Goal: Find specific page/section: Find specific page/section

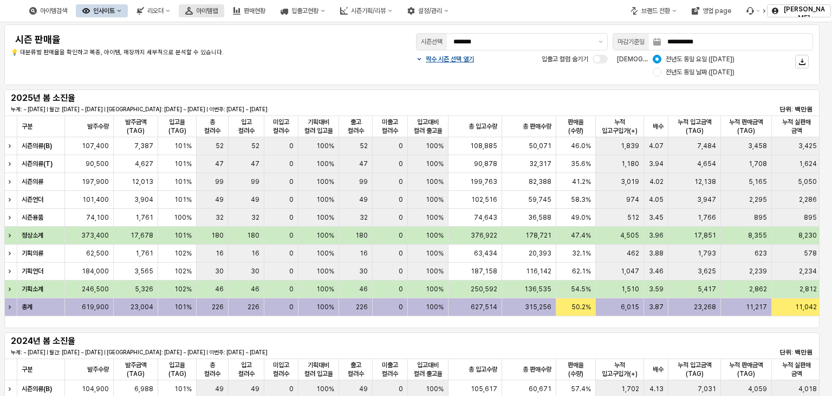
click at [218, 7] on font "아이템맵" at bounding box center [207, 11] width 22 height 8
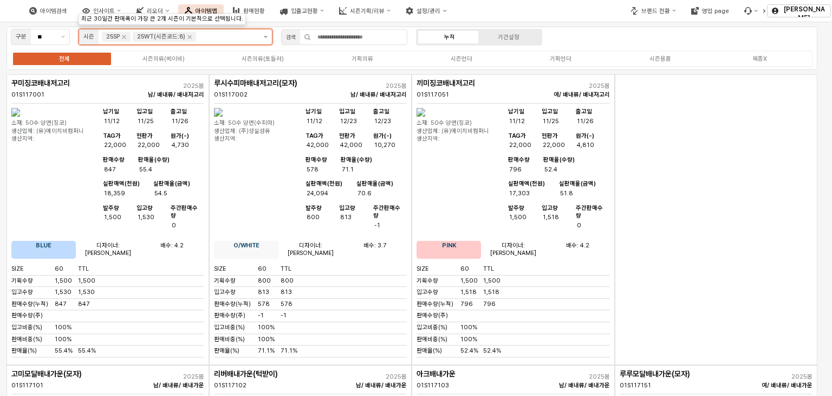
click at [267, 40] on button "제안 사항 표시" at bounding box center [266, 36] width 12 height 15
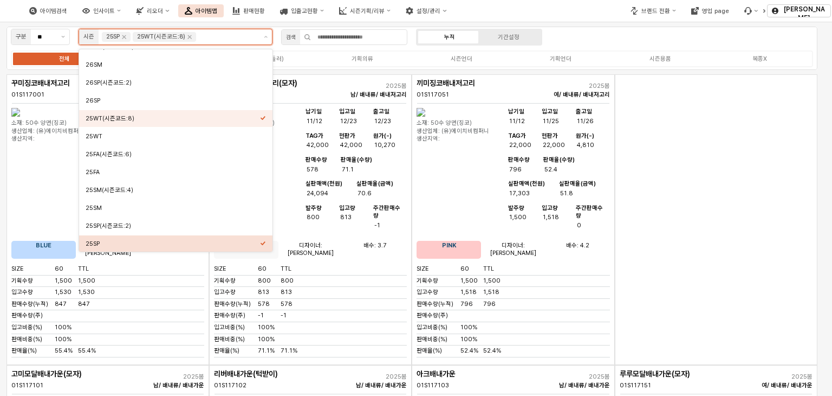
scroll to position [72, 0]
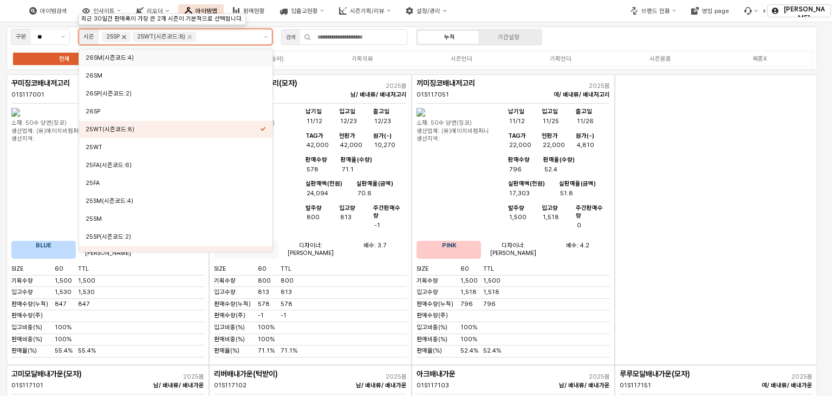
click at [121, 40] on icon "Remove 25SP" at bounding box center [124, 37] width 9 height 9
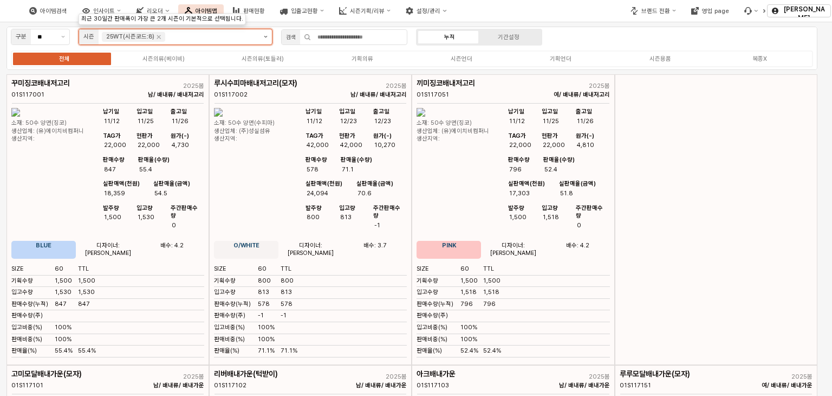
click at [262, 41] on button "제안 사항 표시" at bounding box center [266, 36] width 12 height 15
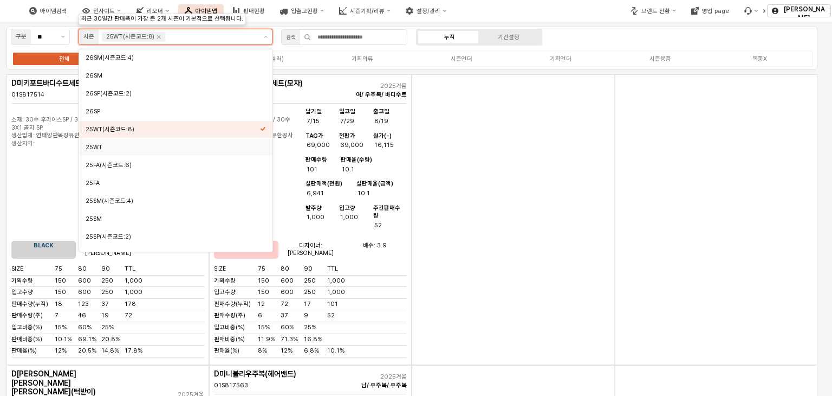
click at [132, 150] on div "25WT" at bounding box center [173, 147] width 175 height 8
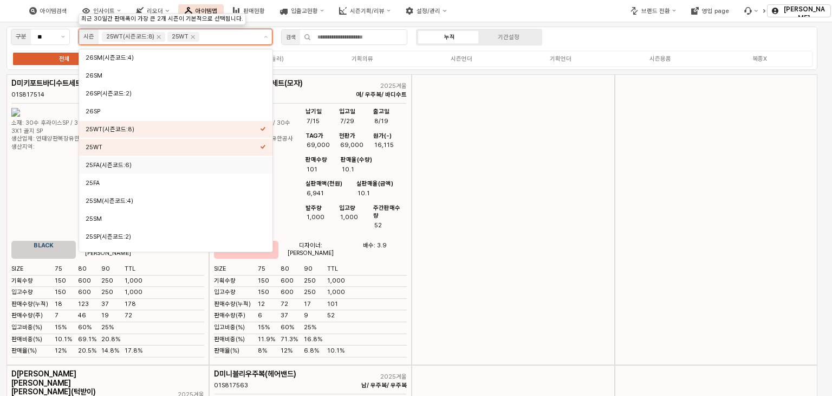
click at [132, 163] on div "25FA(시즌코드:6)" at bounding box center [173, 165] width 175 height 8
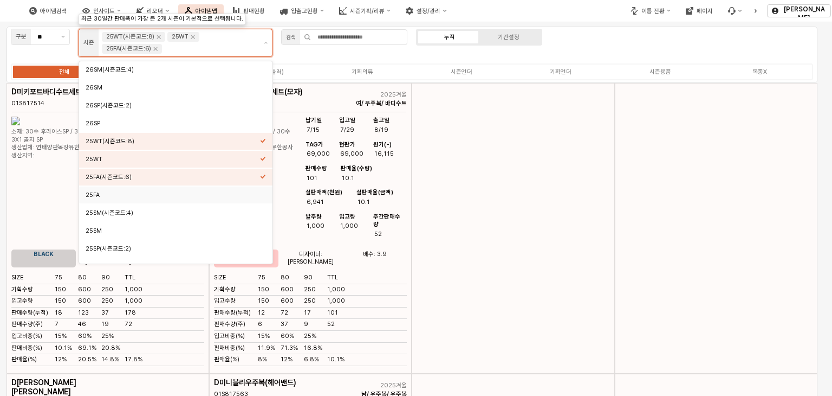
click at [127, 192] on div "25FA" at bounding box center [173, 195] width 175 height 8
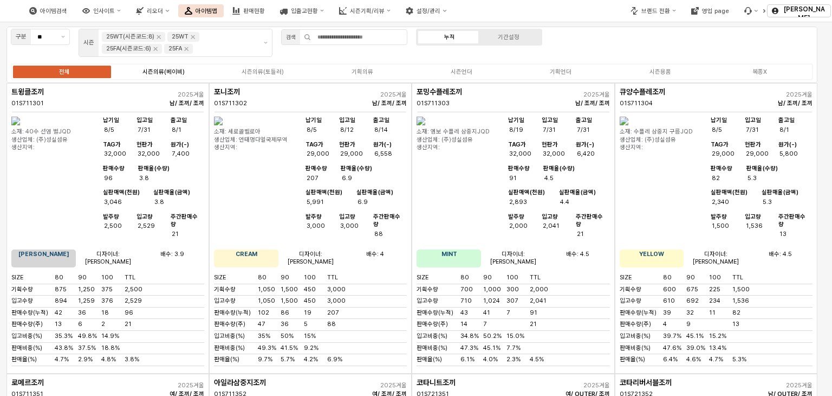
click at [175, 70] on div "시즌의류(베이비)" at bounding box center [164, 71] width 42 height 7
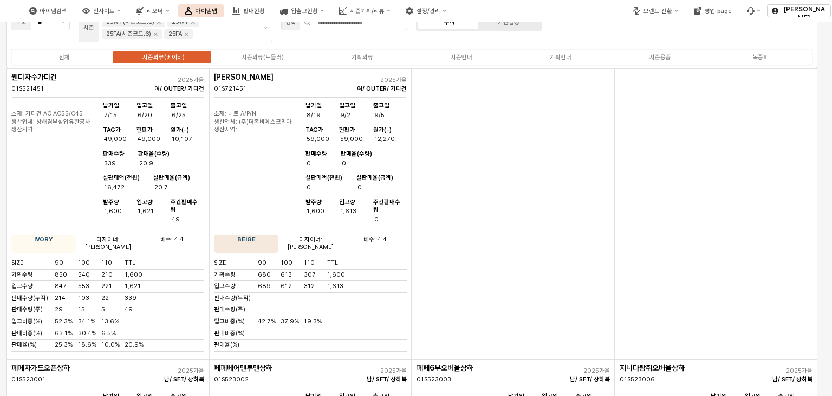
scroll to position [0, 0]
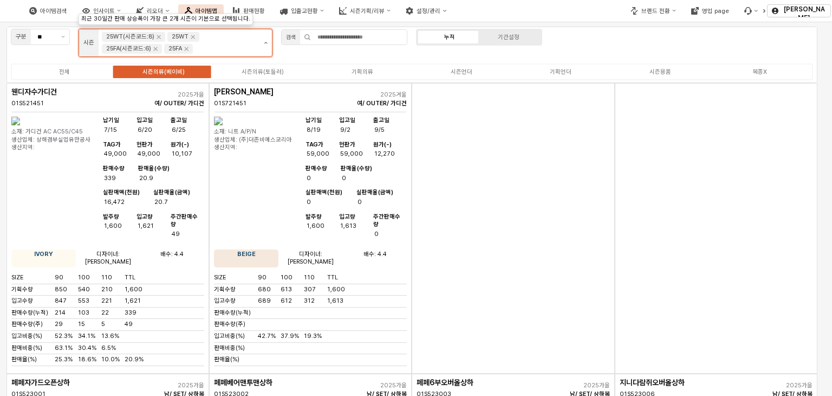
click at [267, 46] on button "제안 사항 표시" at bounding box center [266, 42] width 12 height 27
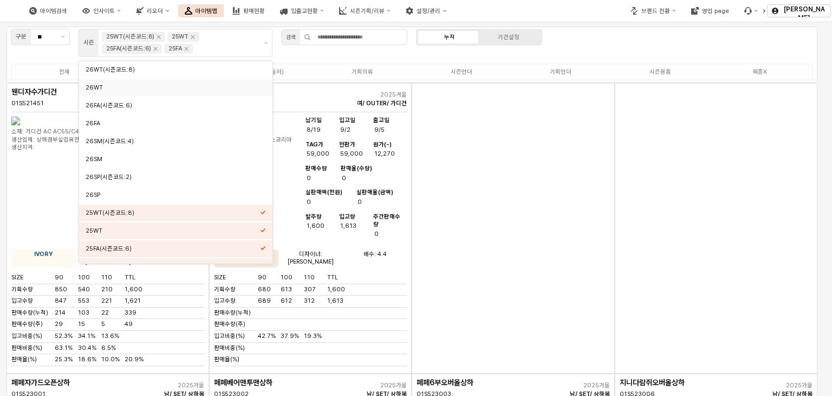
click at [495, 172] on div "앱 프레임" at bounding box center [513, 228] width 203 height 290
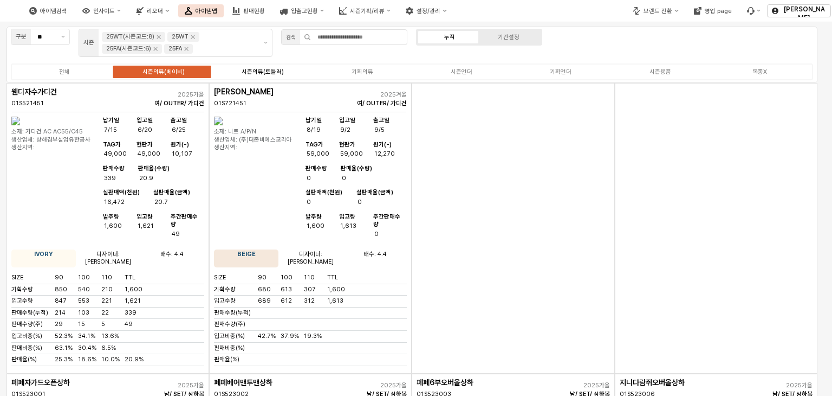
click at [286, 72] on label "시즌의류(토들러)" at bounding box center [263, 71] width 99 height 9
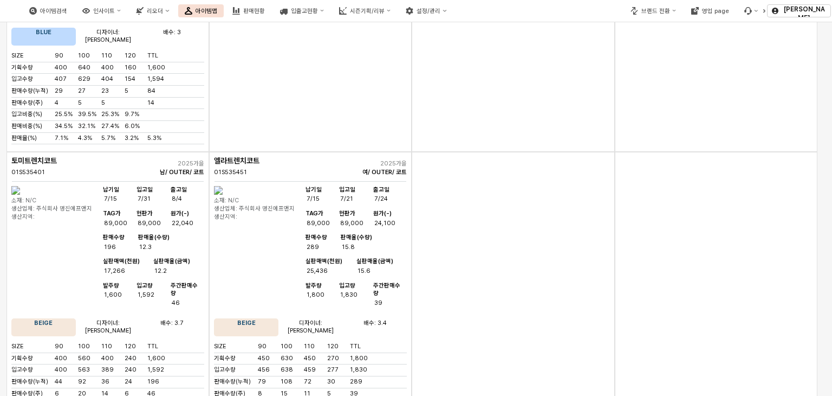
scroll to position [4910, 0]
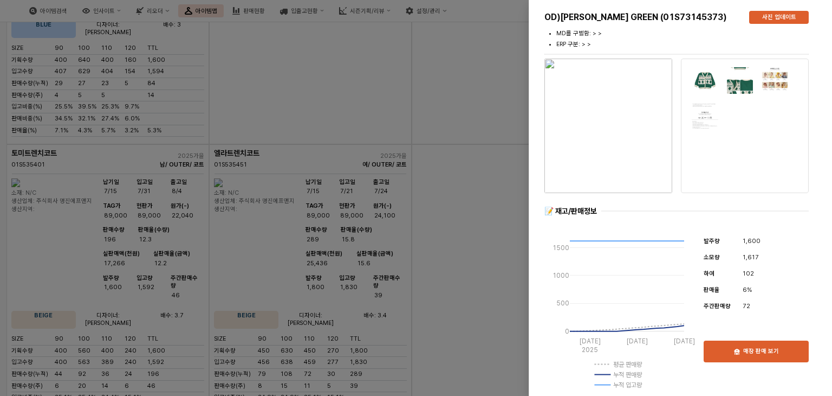
click at [468, 41] on div at bounding box center [416, 198] width 832 height 396
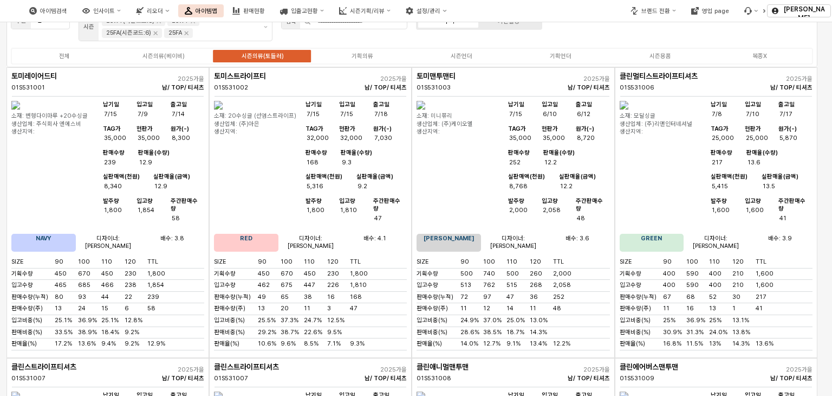
scroll to position [0, 0]
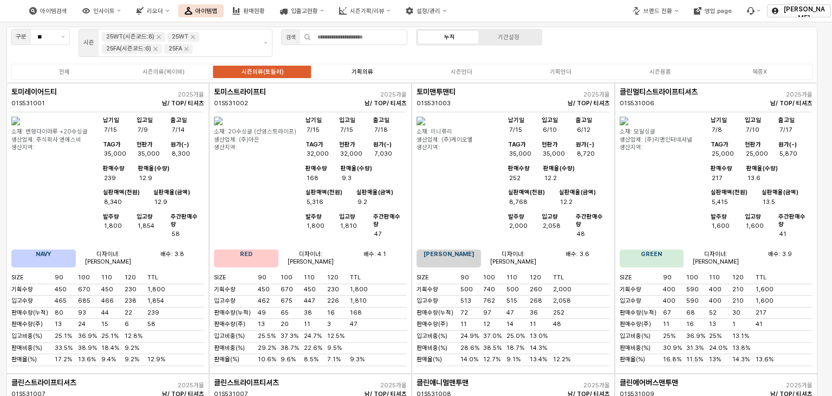
click at [384, 72] on label "기획의류" at bounding box center [362, 71] width 99 height 9
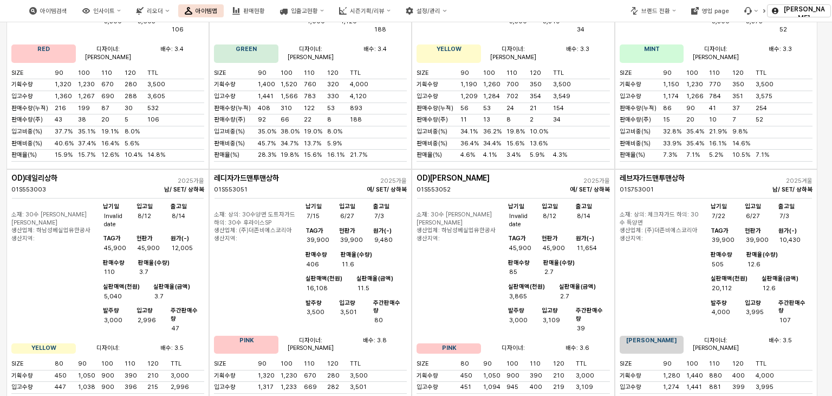
scroll to position [1301, 0]
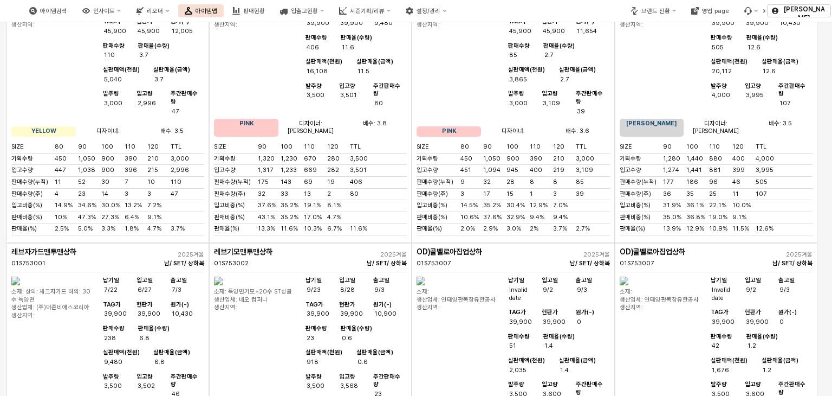
click at [425, 276] on img "앱 프레임" at bounding box center [421, 280] width 9 height 9
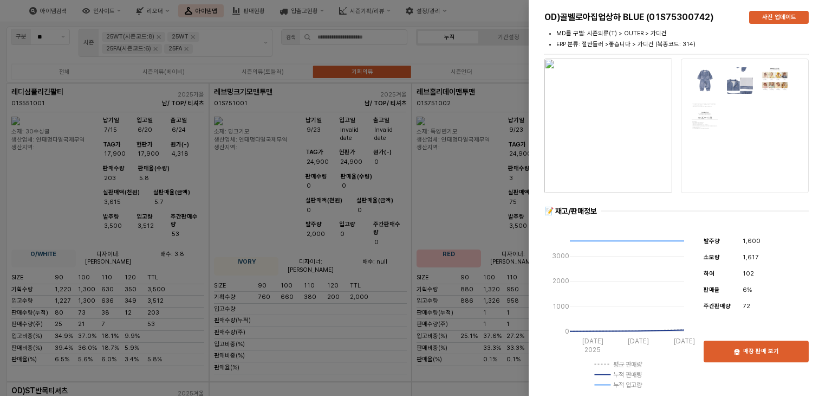
scroll to position [1301, 0]
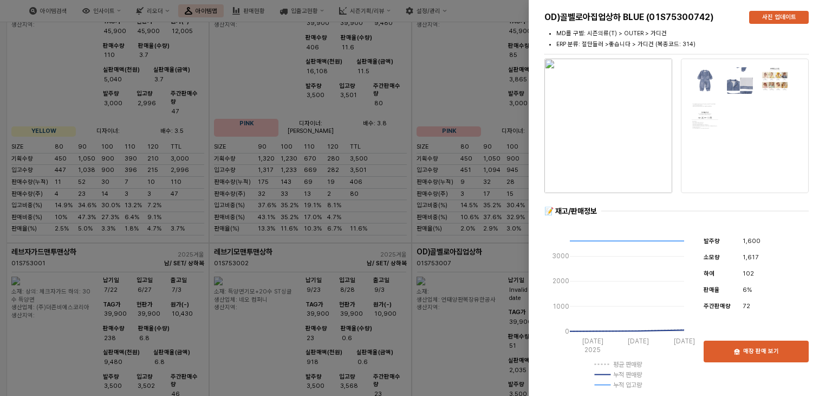
click at [525, 150] on div at bounding box center [416, 198] width 832 height 396
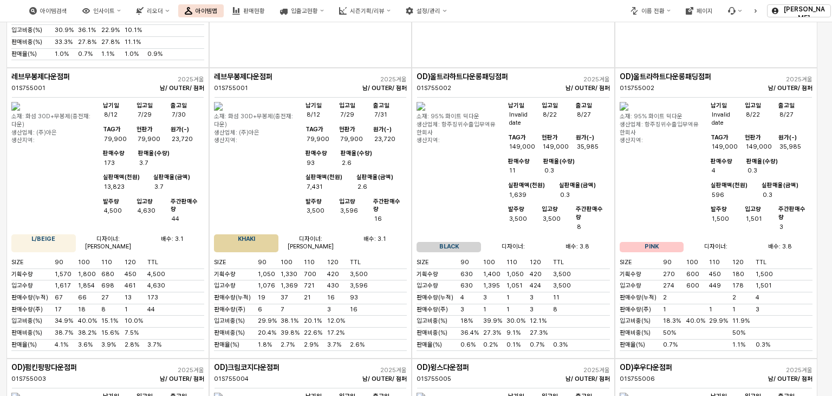
scroll to position [3794, 0]
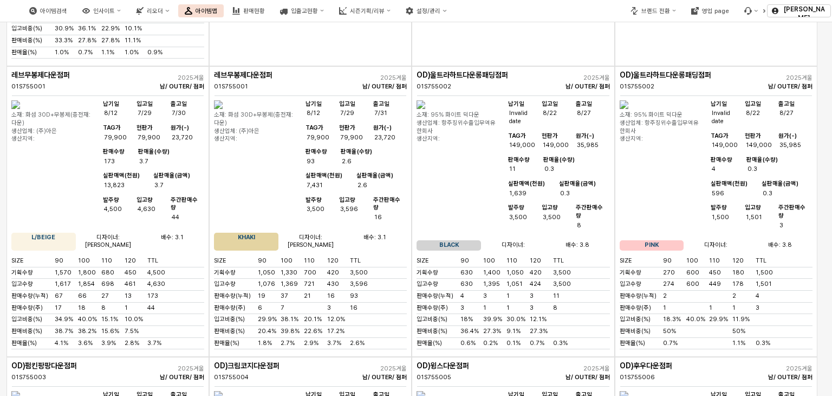
click at [20, 391] on img "앱 프레임" at bounding box center [15, 395] width 9 height 9
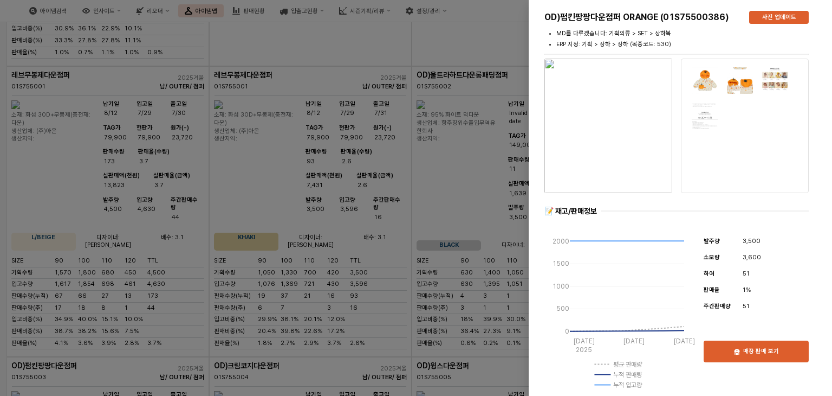
click at [631, 167] on img "button" at bounding box center [609, 126] width 128 height 134
click at [432, 148] on div at bounding box center [416, 198] width 832 height 396
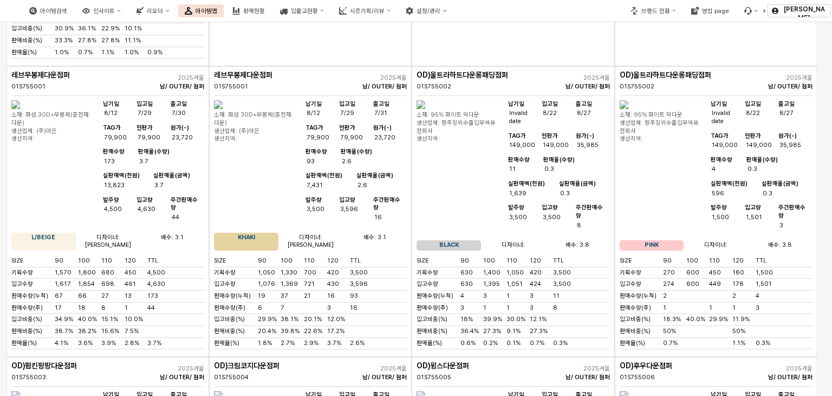
click at [629, 391] on img "앱 프레임" at bounding box center [624, 395] width 9 height 9
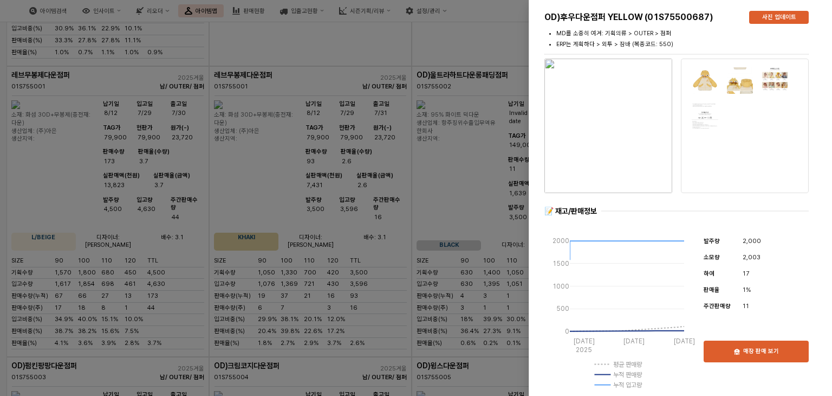
click at [624, 158] on img "button" at bounding box center [609, 126] width 128 height 134
click at [519, 159] on div at bounding box center [416, 198] width 832 height 396
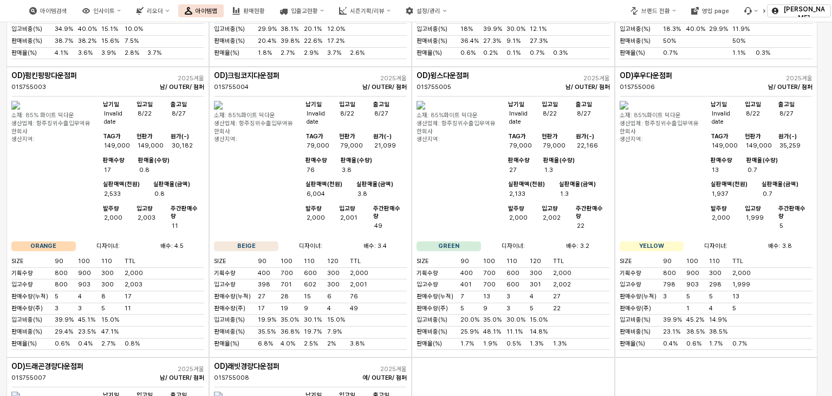
scroll to position [4065, 0]
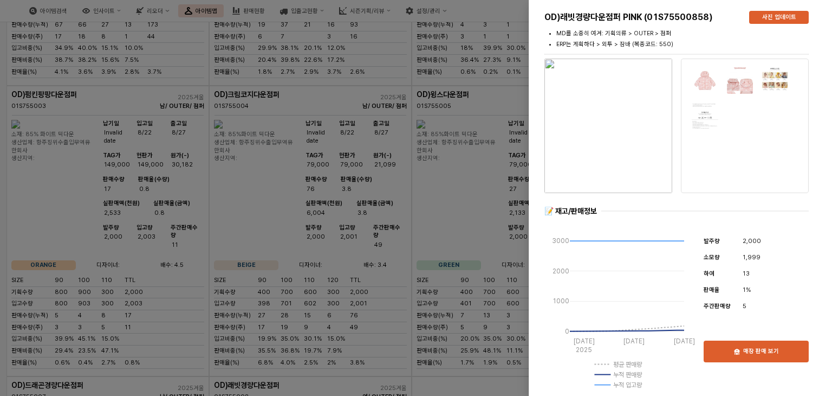
click at [463, 194] on div at bounding box center [416, 198] width 832 height 396
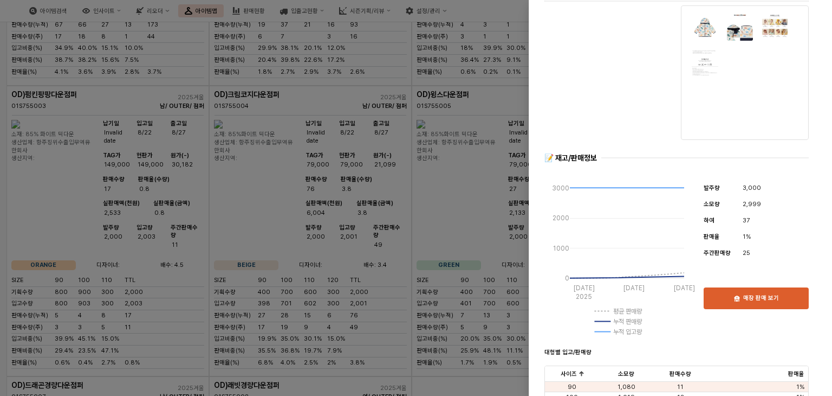
scroll to position [0, 0]
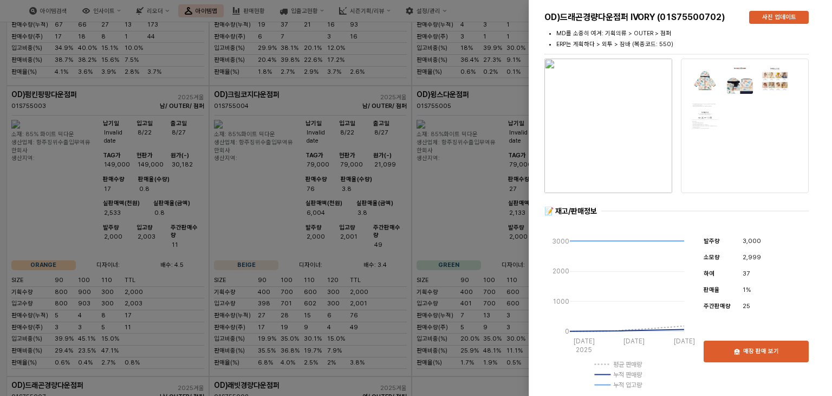
click at [613, 167] on img "button" at bounding box center [609, 126] width 128 height 134
click at [500, 147] on div at bounding box center [416, 198] width 832 height 396
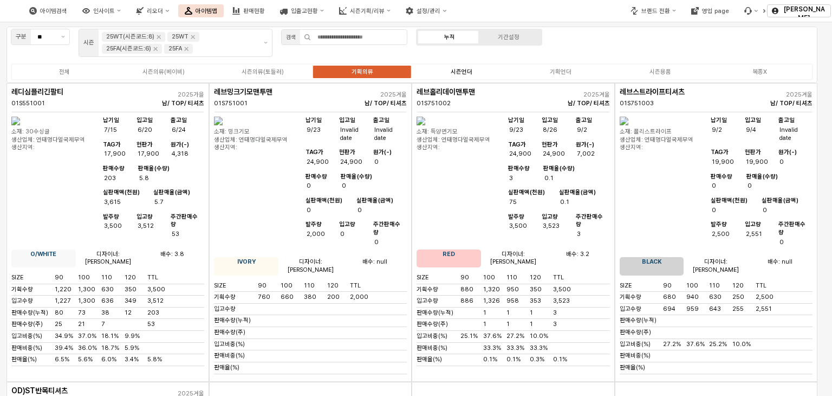
click at [455, 70] on div "시즌언더" at bounding box center [462, 71] width 22 height 7
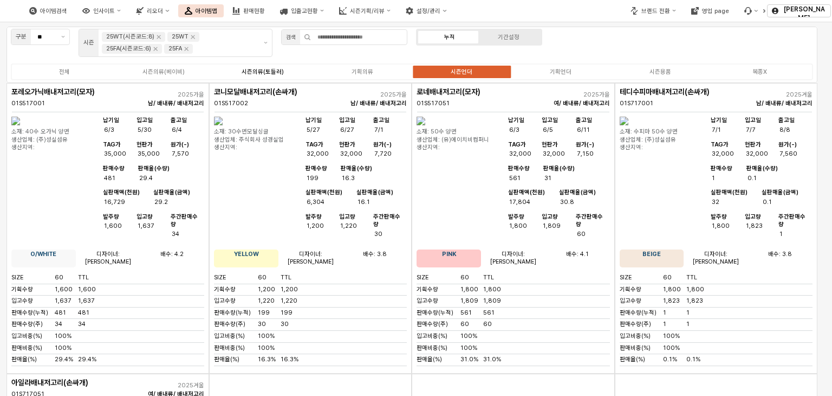
click at [246, 69] on div "시즌의류(토들러)" at bounding box center [263, 71] width 42 height 7
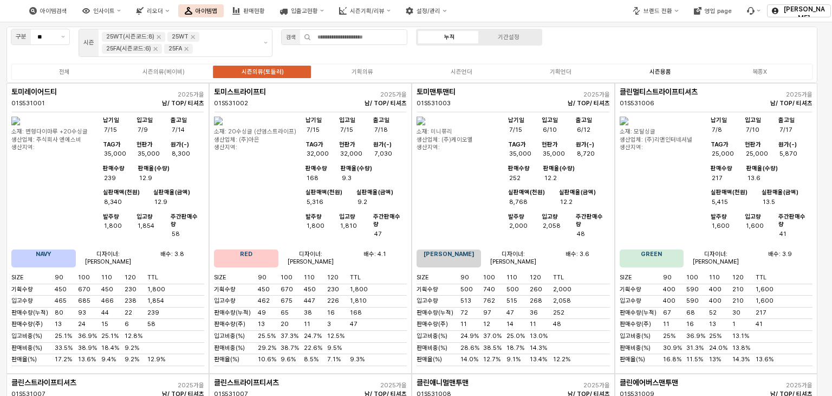
click at [667, 74] on div "시즌용품" at bounding box center [661, 71] width 22 height 7
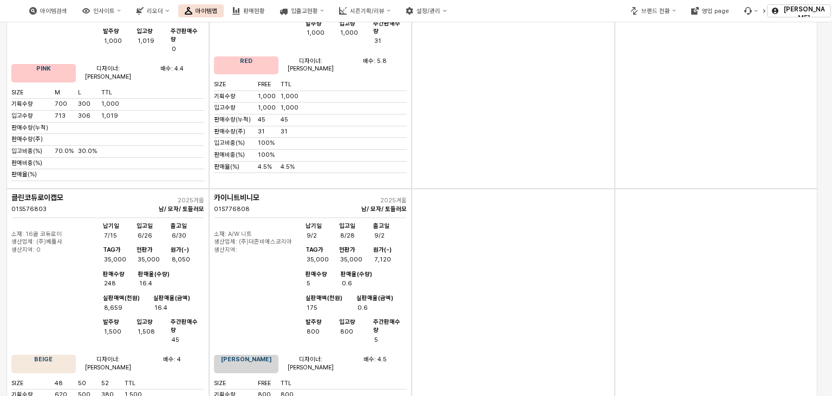
scroll to position [5566, 0]
